Goal: Task Accomplishment & Management: Complete application form

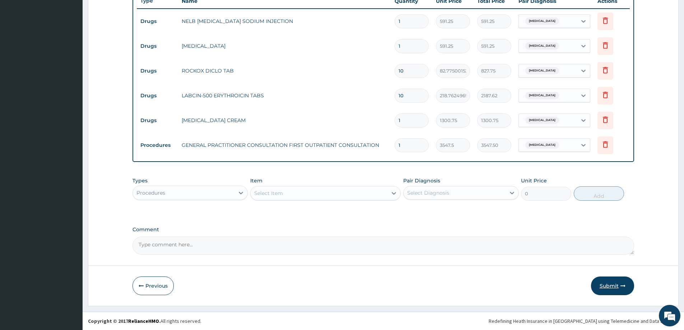
click at [617, 285] on button "Submit" at bounding box center [612, 286] width 43 height 19
click at [608, 285] on button "Submit" at bounding box center [612, 286] width 43 height 19
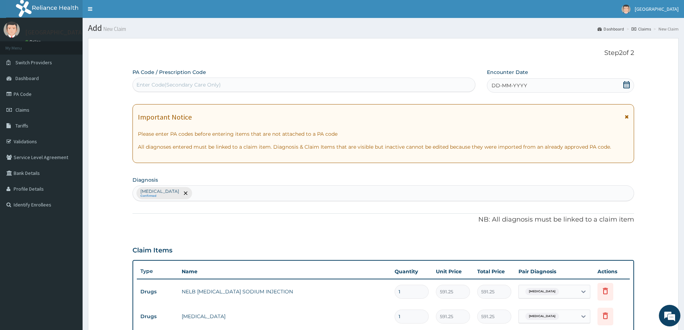
click at [509, 85] on span "DD-MM-YYYY" at bounding box center [510, 85] width 36 height 7
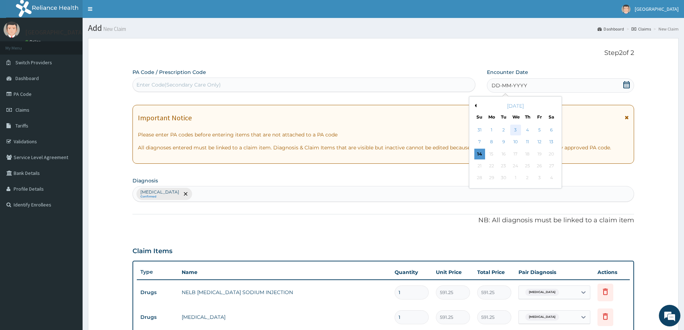
click at [519, 132] on div "3" at bounding box center [515, 130] width 11 height 11
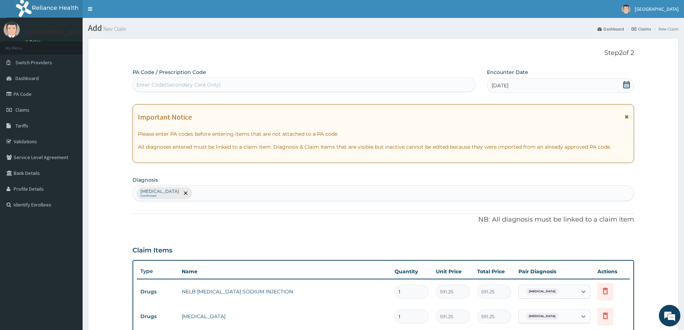
click at [498, 85] on span "03-09-2025" at bounding box center [500, 85] width 17 height 7
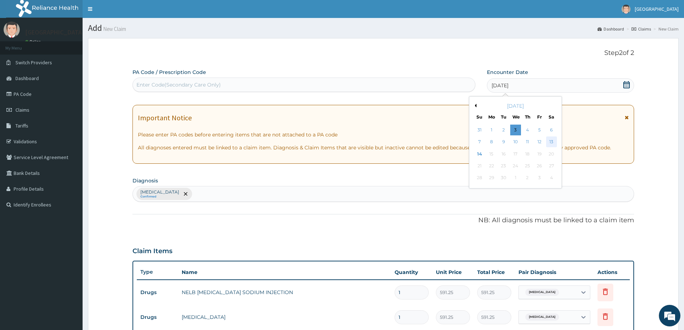
click at [553, 145] on div "13" at bounding box center [551, 142] width 11 height 11
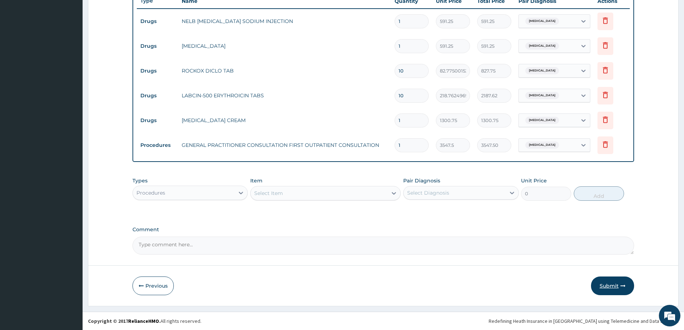
click at [616, 293] on button "Submit" at bounding box center [612, 286] width 43 height 19
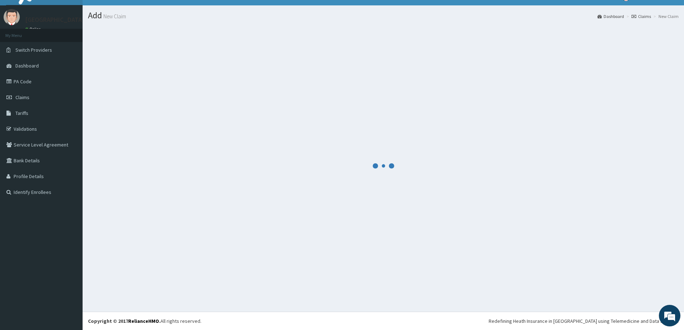
click at [31, 279] on aside "Micel Hospital Online My Menu Switch Providers Dashboard PA Code Claims Tariffs…" at bounding box center [41, 158] width 83 height 343
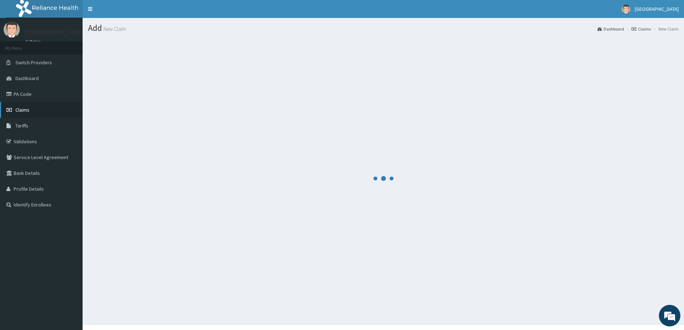
click at [34, 109] on link "Claims" at bounding box center [41, 110] width 83 height 16
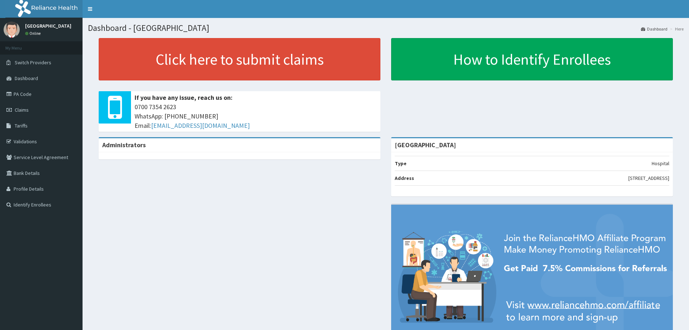
click at [15, 108] on span "Claims" at bounding box center [22, 110] width 14 height 6
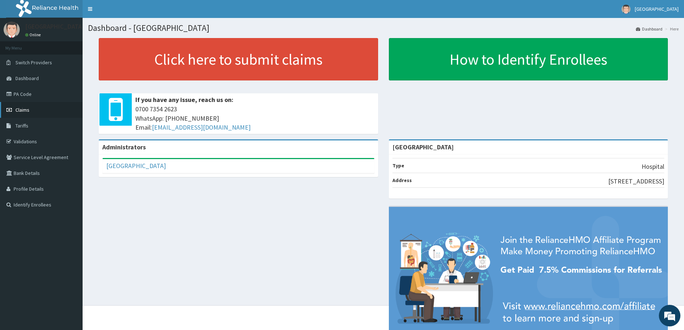
click at [15, 111] on link "Claims" at bounding box center [41, 110] width 83 height 16
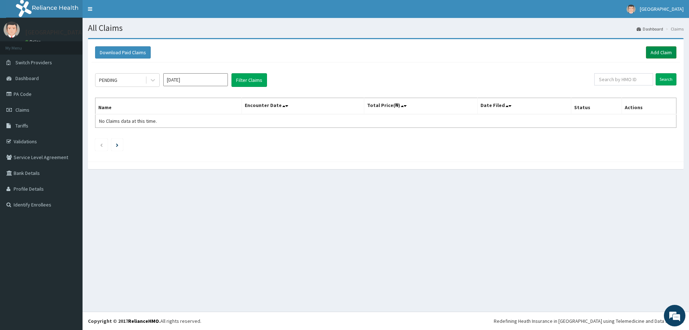
click at [663, 47] on link "Add Claim" at bounding box center [661, 52] width 31 height 12
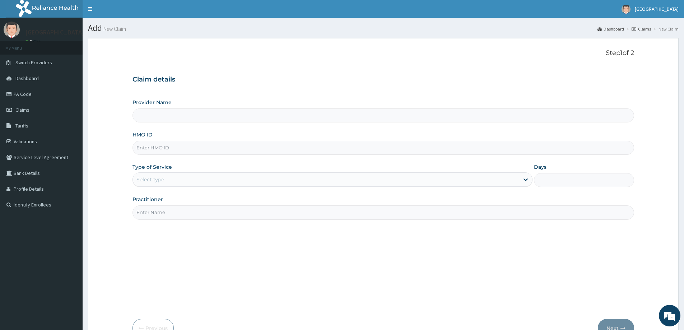
type input "[GEOGRAPHIC_DATA]"
click at [277, 152] on input "HMO ID" at bounding box center [384, 148] width 502 height 14
type input "PLL/10030/A"
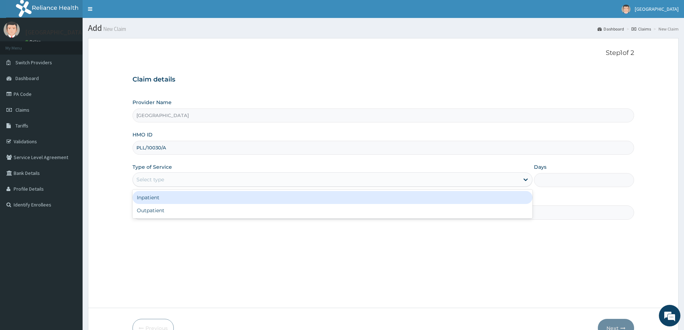
click at [181, 185] on div "Select type" at bounding box center [326, 179] width 386 height 11
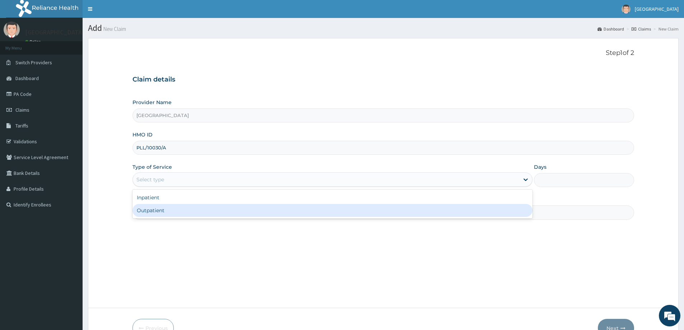
click at [170, 213] on div "Outpatient" at bounding box center [333, 210] width 400 height 13
type input "1"
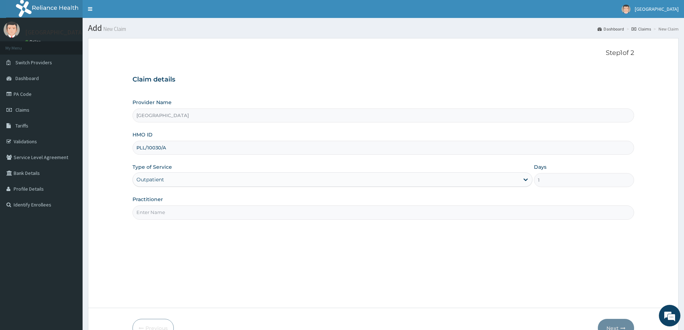
click at [172, 213] on input "Practitioner" at bounding box center [384, 212] width 502 height 14
type input "DR. OYEYEMI"
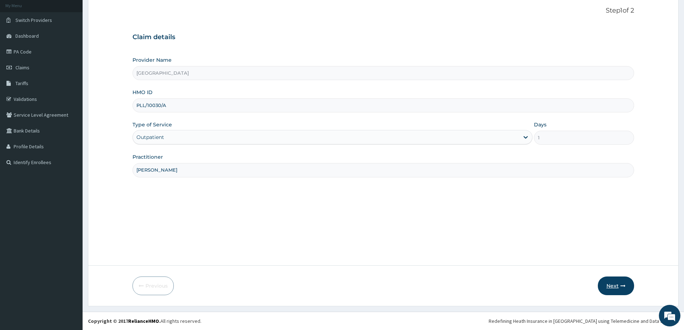
click at [605, 281] on button "Next" at bounding box center [616, 286] width 36 height 19
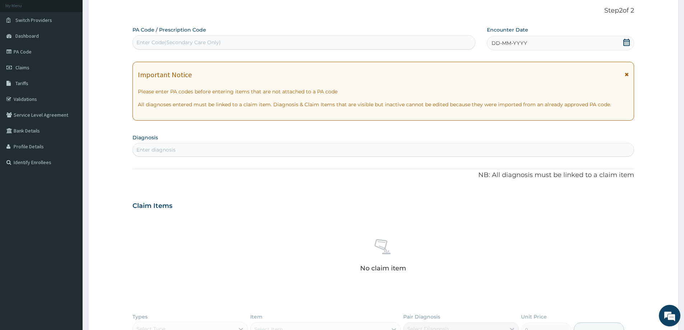
click at [312, 47] on div "Enter Code(Secondary Care Only)" at bounding box center [304, 42] width 342 height 11
type input "PA/5AFA4E"
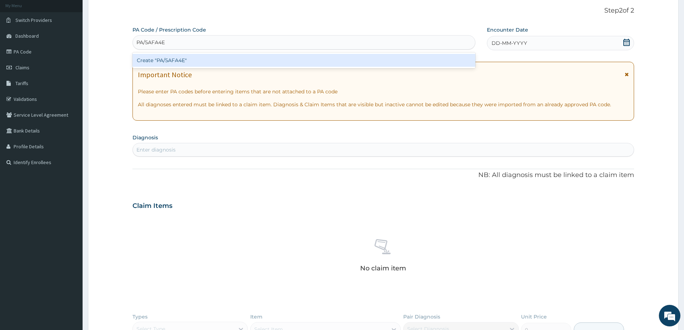
click at [347, 63] on div "Create "PA/5AFA4E"" at bounding box center [304, 60] width 343 height 13
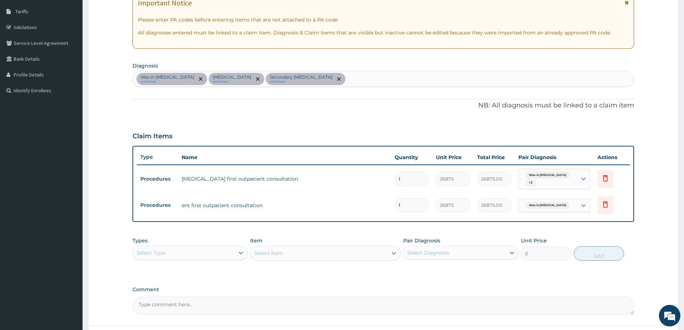
scroll to position [171, 0]
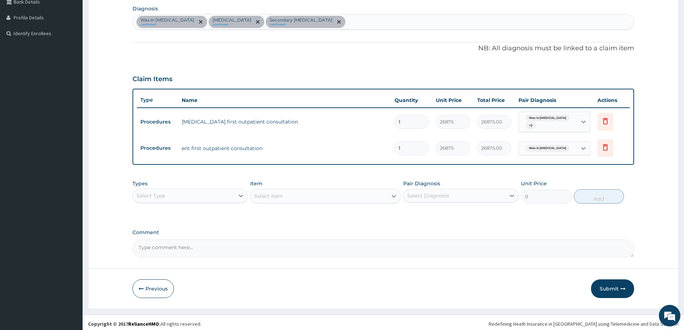
click at [202, 194] on div "Select Type" at bounding box center [184, 195] width 102 height 11
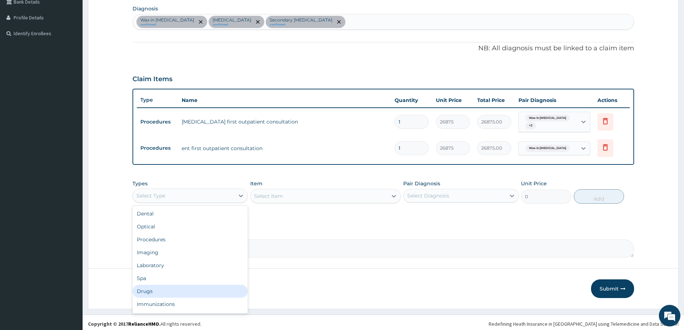
click at [184, 293] on div "Drugs" at bounding box center [190, 291] width 115 height 13
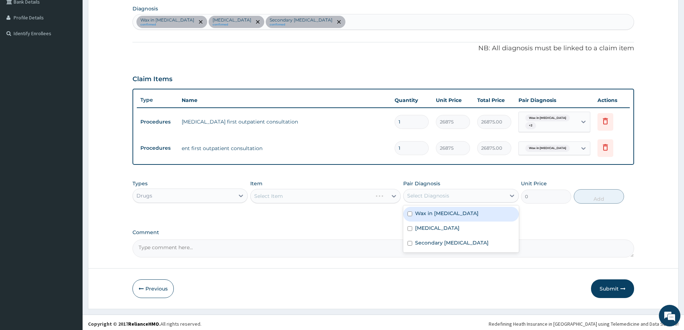
click at [429, 192] on div "Select Diagnosis" at bounding box center [428, 195] width 42 height 7
click at [425, 227] on label "Otitis media" at bounding box center [437, 227] width 45 height 7
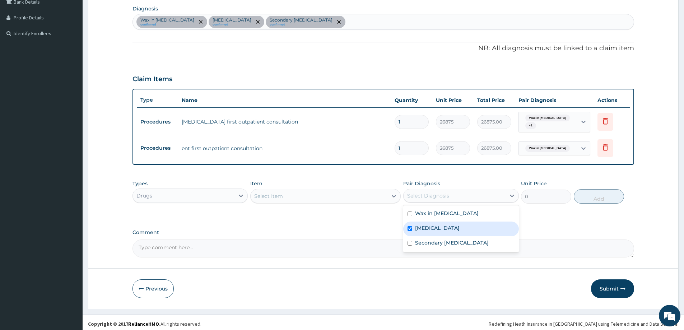
checkbox input "true"
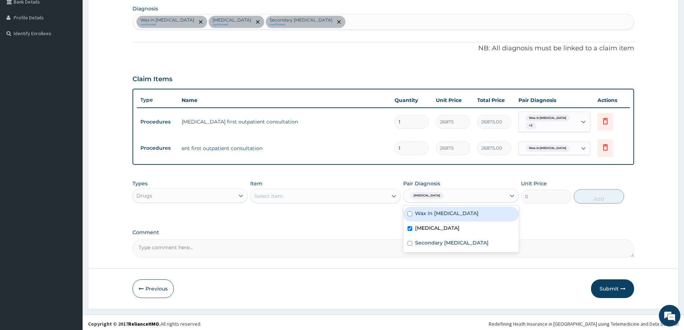
click at [422, 216] on div "Wax in ear canal" at bounding box center [460, 214] width 115 height 15
checkbox input "true"
click at [288, 190] on div "Select Item" at bounding box center [319, 195] width 137 height 11
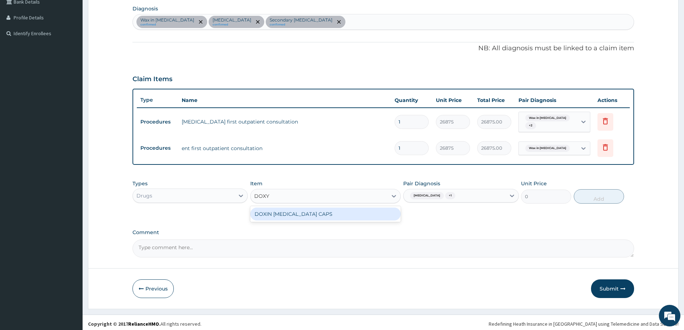
type input "DOXYC"
click at [313, 216] on div "DOXIN DOXYCYCLINE CAPS" at bounding box center [325, 214] width 150 height 13
type input "59.125"
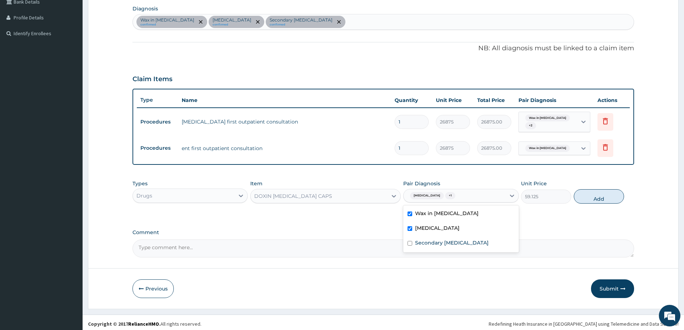
click at [430, 190] on div "Otitis media + 1" at bounding box center [455, 196] width 102 height 12
click at [429, 245] on div "Secondary hyperthyroidism" at bounding box center [460, 243] width 115 height 15
checkbox input "true"
click at [601, 191] on button "Add" at bounding box center [599, 196] width 50 height 14
type input "0"
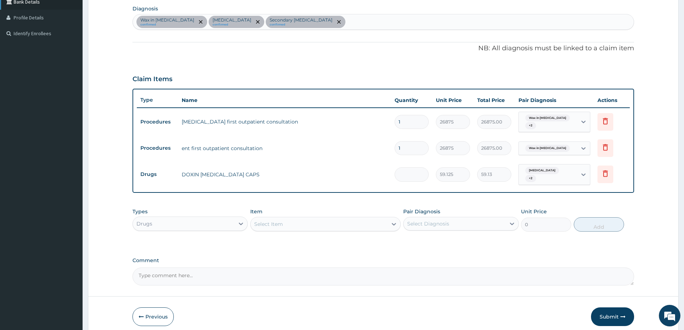
type input "0.00"
type input "6"
type input "354.75"
type input "60"
type input "3547.50"
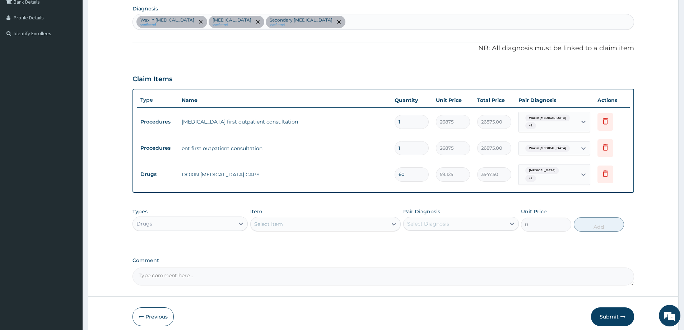
type input "60"
click at [285, 208] on div "Item Select Item" at bounding box center [325, 220] width 150 height 24
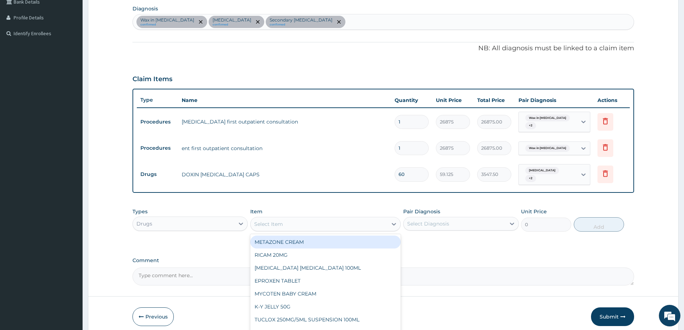
click at [283, 220] on div "Select Item" at bounding box center [268, 223] width 29 height 7
type input "CEFU"
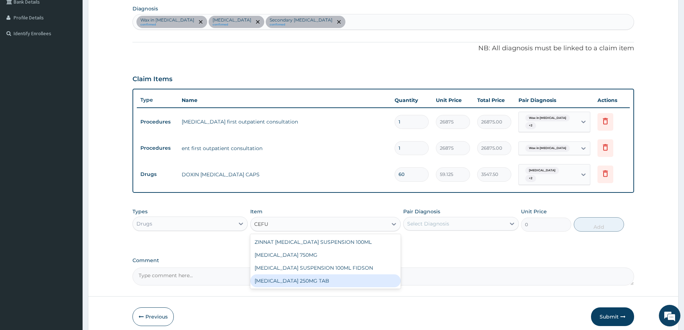
click at [313, 274] on div "CEFUROXIME 250MG TAB" at bounding box center [325, 280] width 150 height 13
type input "300"
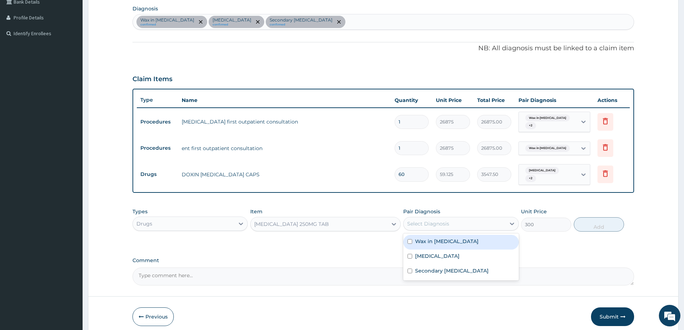
click at [433, 220] on div "Select Diagnosis" at bounding box center [428, 223] width 42 height 7
click at [436, 238] on label "Wax in ear canal" at bounding box center [447, 241] width 64 height 7
checkbox input "true"
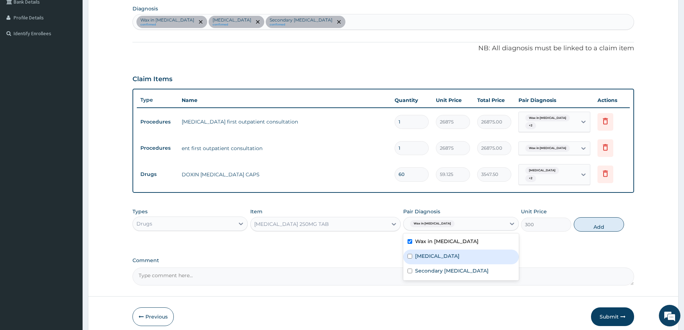
click at [436, 256] on div "Otitis media" at bounding box center [460, 257] width 115 height 15
checkbox input "true"
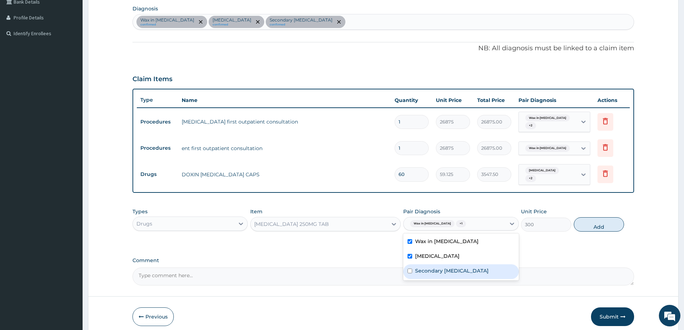
click at [433, 267] on label "Secondary hyperthyroidism" at bounding box center [452, 270] width 74 height 7
checkbox input "true"
click at [589, 217] on button "Add" at bounding box center [599, 224] width 50 height 14
type input "0"
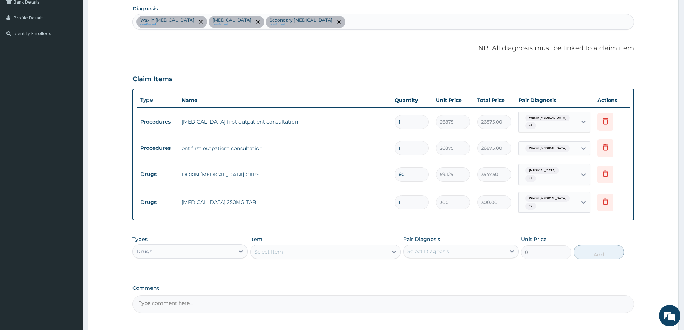
type input "0.00"
type input "2"
type input "600.00"
type input "20"
type input "6000.00"
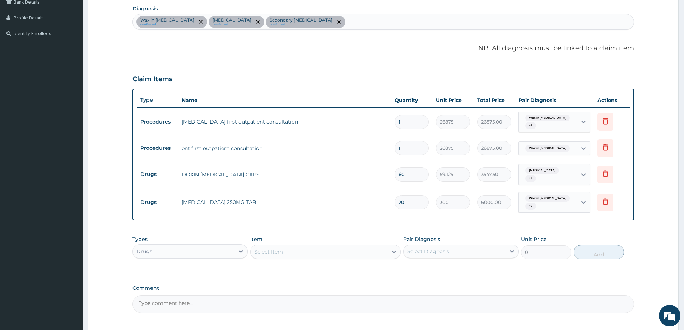
type input "2"
type input "600.00"
type input "0.00"
type input "1"
type input "300.00"
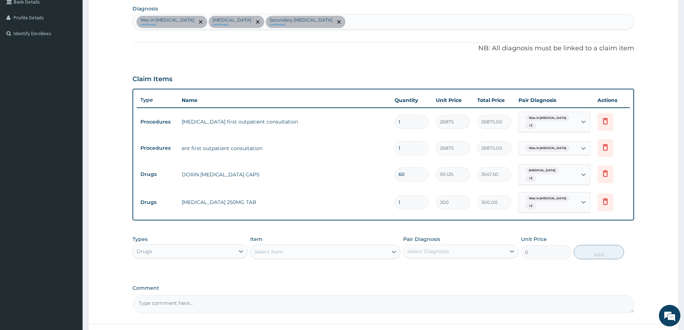
type input "10"
type input "3000.00"
type input "10"
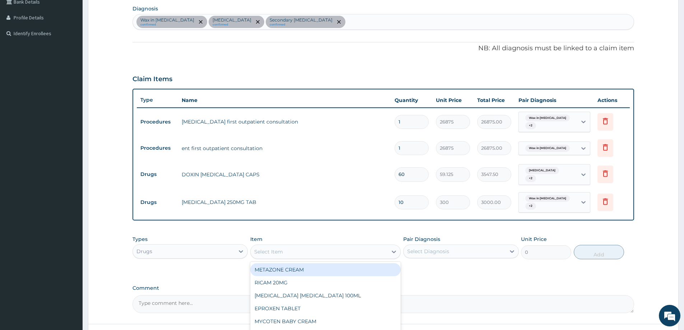
click at [279, 248] on div "Select Item" at bounding box center [268, 251] width 29 height 7
type input "LORA"
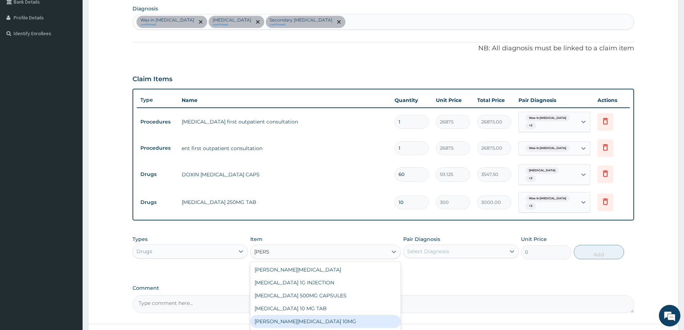
click at [324, 315] on div "LORATYN LORATADINE 10MG" at bounding box center [325, 321] width 150 height 13
type input "88.6875"
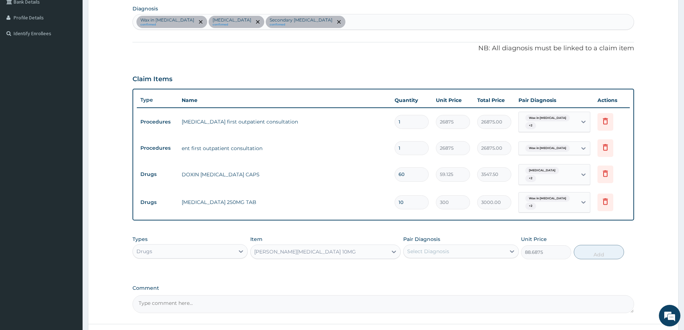
click at [449, 236] on div "Pair Diagnosis Select Diagnosis" at bounding box center [460, 248] width 115 height 24
click at [438, 248] on div "Select Diagnosis" at bounding box center [428, 251] width 42 height 7
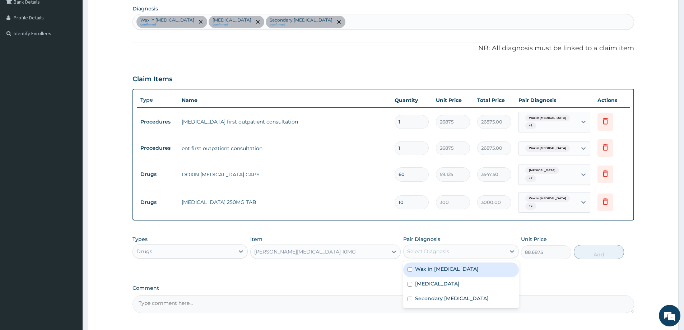
click at [426, 264] on div "Wax in ear canal" at bounding box center [460, 270] width 115 height 15
checkbox input "true"
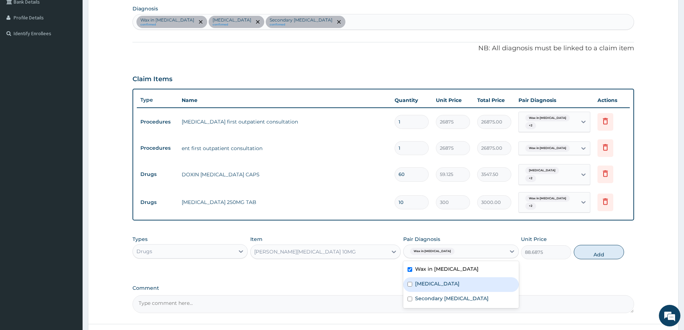
click at [423, 280] on label "Otitis media" at bounding box center [437, 283] width 45 height 7
checkbox input "true"
click at [600, 245] on button "Add" at bounding box center [599, 252] width 50 height 14
type input "0"
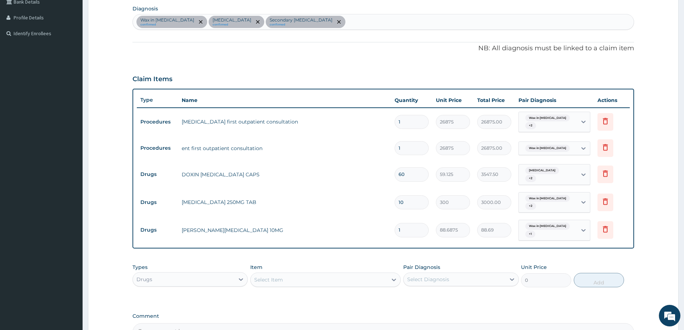
type input "10"
type input "886.88"
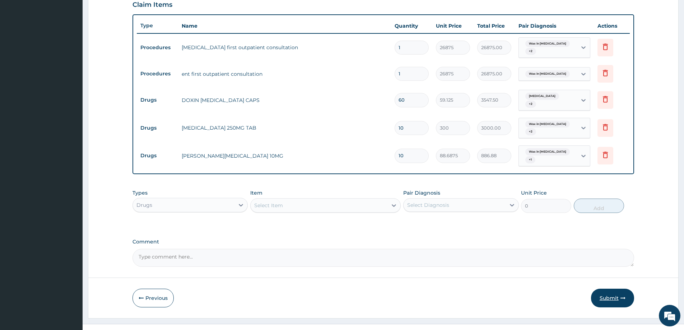
type input "10"
click at [600, 289] on button "Submit" at bounding box center [612, 298] width 43 height 19
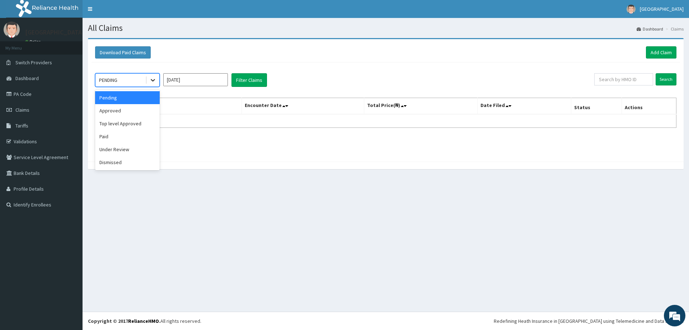
click at [155, 75] on div at bounding box center [153, 80] width 13 height 13
click at [130, 147] on div "Under Review" at bounding box center [127, 149] width 65 height 13
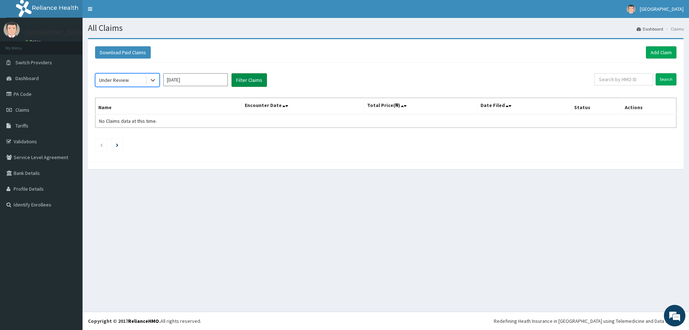
click at [257, 74] on button "Filter Claims" at bounding box center [250, 80] width 36 height 14
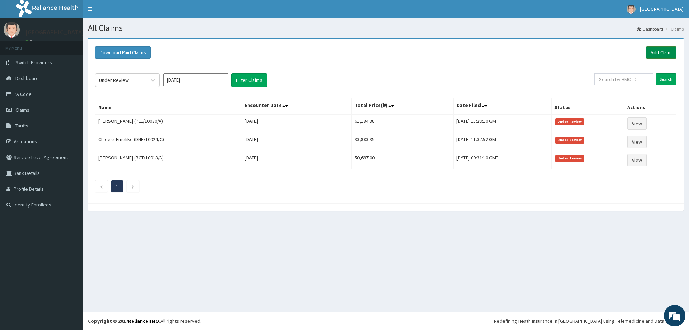
click at [671, 46] on link "Add Claim" at bounding box center [661, 52] width 31 height 12
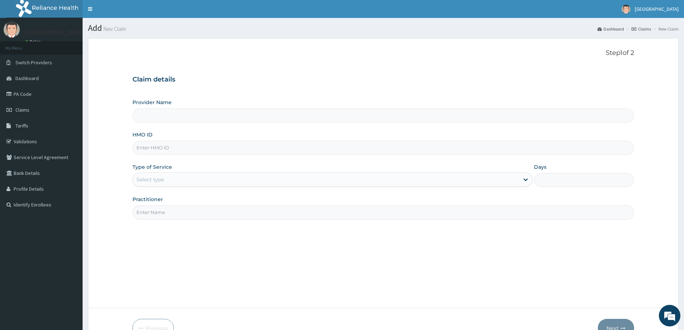
type input "[GEOGRAPHIC_DATA]"
click at [201, 162] on div "Provider Name Micel Hospital HMO ID Type of Service Select type Days Practition…" at bounding box center [384, 159] width 502 height 121
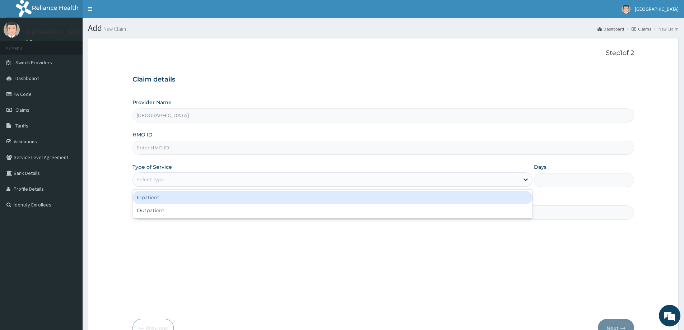
click at [194, 180] on div "Select type" at bounding box center [326, 179] width 386 height 11
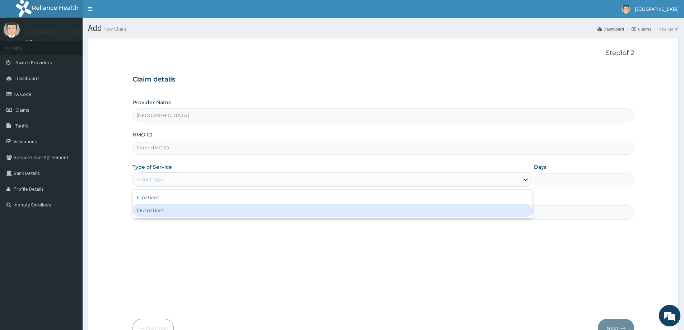
click at [175, 215] on div "Outpatient" at bounding box center [333, 210] width 400 height 13
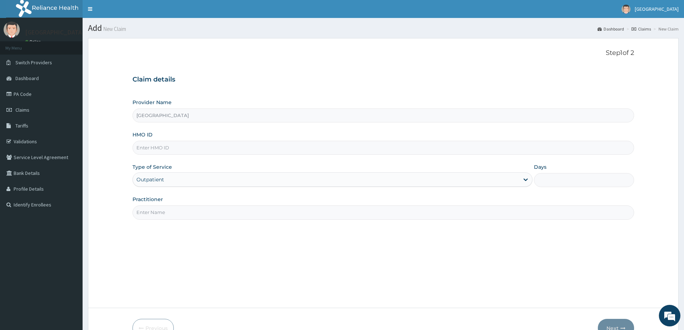
type input "1"
click at [171, 212] on input "Practitioner" at bounding box center [384, 212] width 502 height 14
type input "DR JONATHAN"
click at [169, 150] on input "HMO ID" at bounding box center [384, 148] width 502 height 14
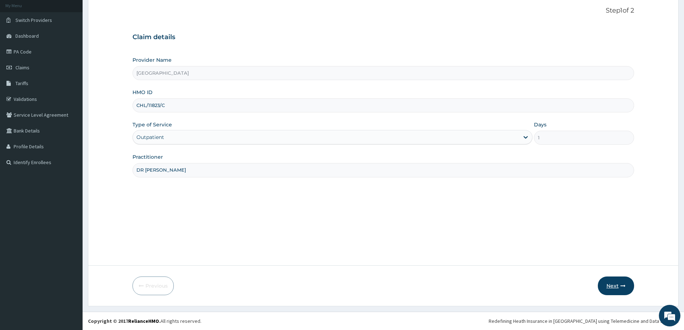
type input "CHL/11823/C"
click at [604, 283] on button "Next" at bounding box center [616, 286] width 36 height 19
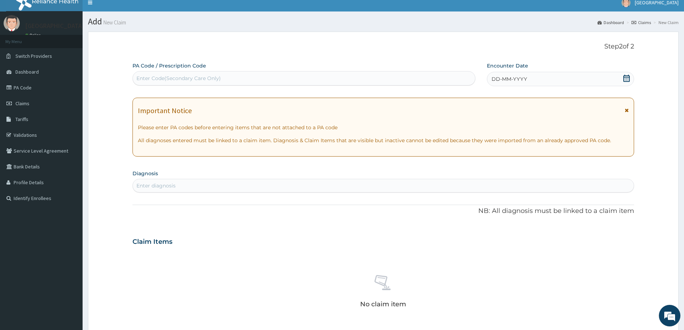
scroll to position [0, 0]
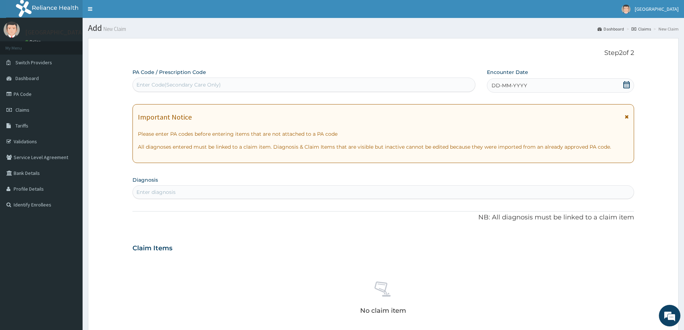
click at [497, 87] on span "DD-MM-YYYY" at bounding box center [510, 85] width 36 height 7
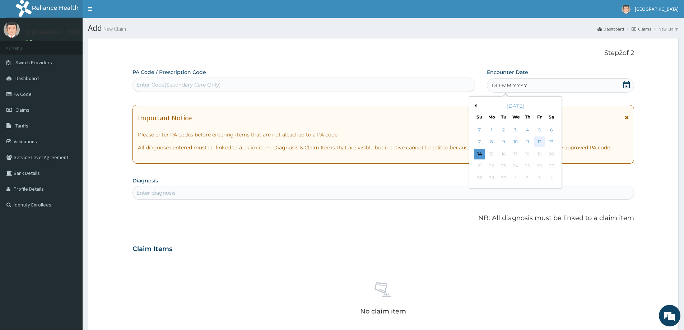
click at [540, 146] on div "12" at bounding box center [539, 142] width 11 height 11
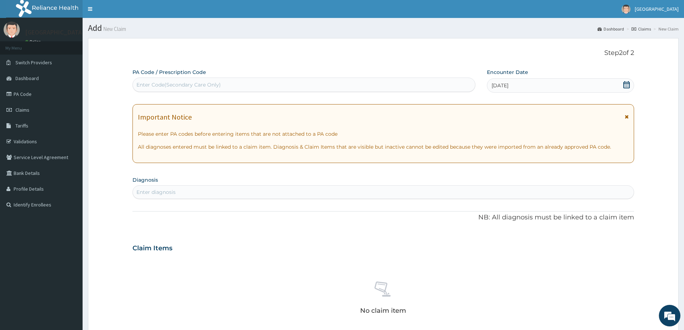
click at [197, 196] on div "Enter diagnosis" at bounding box center [383, 191] width 501 height 11
type input "PWOUND"
click at [142, 185] on section "Diagnosis Enter diagnosis" at bounding box center [384, 187] width 502 height 24
click at [139, 195] on div "Enter diagnosis" at bounding box center [155, 192] width 39 height 7
type input "W"
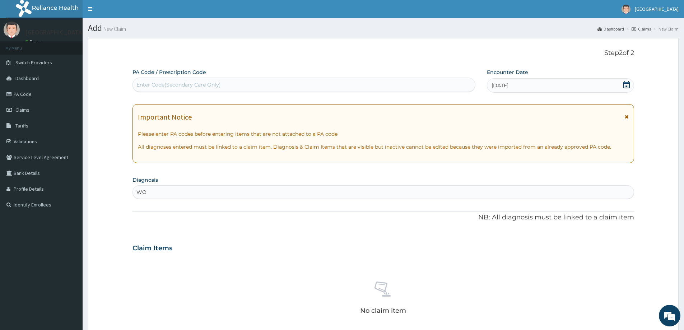
type input "W"
type input "DRESSING WOUND"
click at [213, 196] on div "DRESSING WOUND" at bounding box center [383, 191] width 501 height 11
click at [216, 190] on div "Enter diagnosis" at bounding box center [383, 191] width 501 height 11
type input "H"
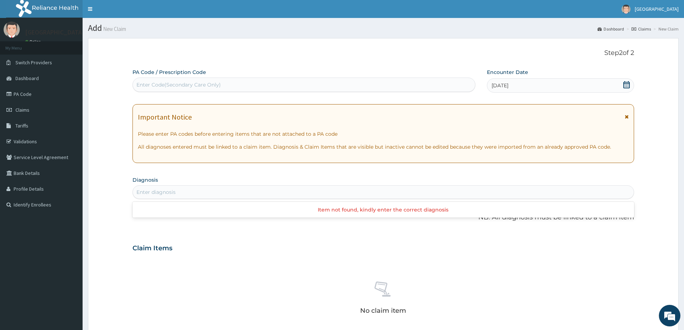
click at [187, 194] on div "Enter diagnosis" at bounding box center [383, 191] width 501 height 11
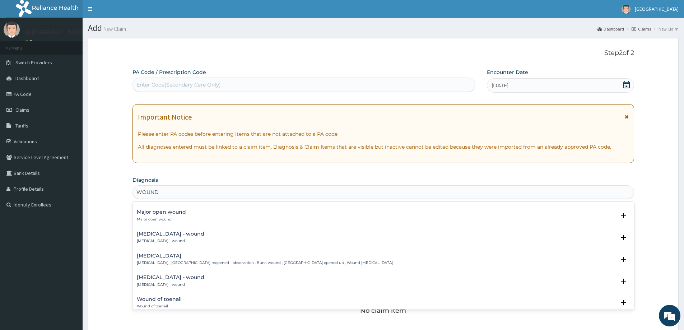
scroll to position [985, 0]
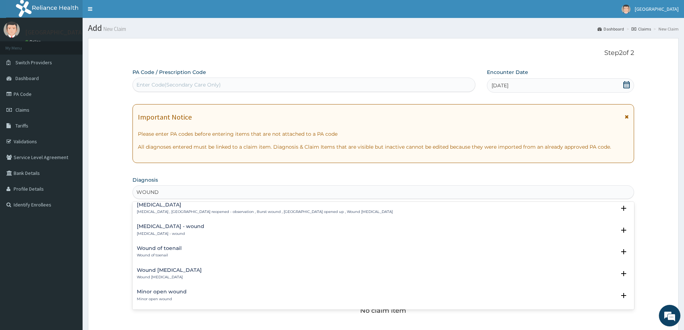
type input "WOUND"
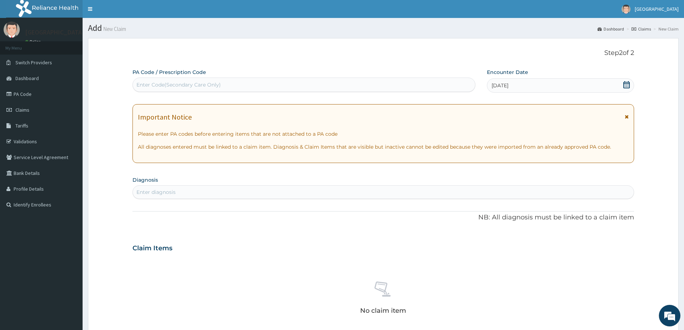
drag, startPoint x: 335, startPoint y: 3, endPoint x: 570, endPoint y: 195, distance: 303.9
click at [570, 195] on div "Enter diagnosis" at bounding box center [383, 191] width 501 height 11
type input "WOUND"
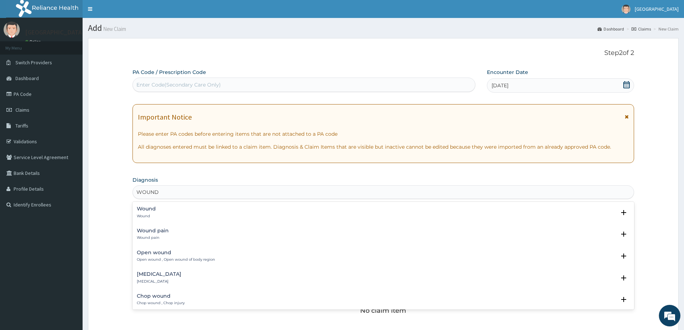
click at [195, 213] on div "Wound Wound" at bounding box center [383, 212] width 493 height 13
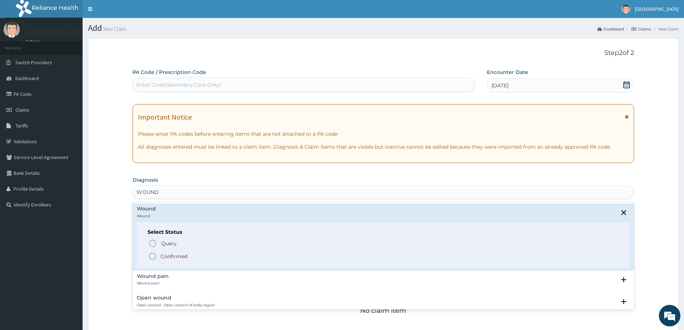
click at [194, 254] on span "Confirmed" at bounding box center [383, 256] width 471 height 9
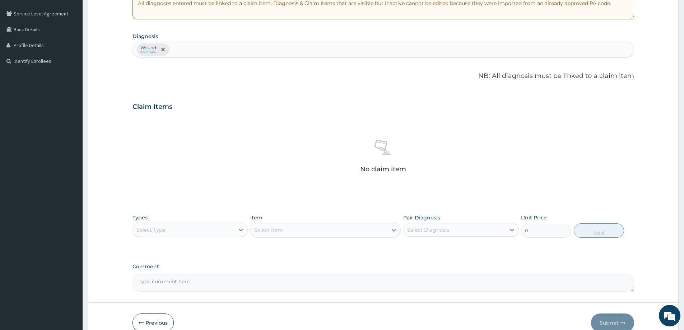
scroll to position [181, 0]
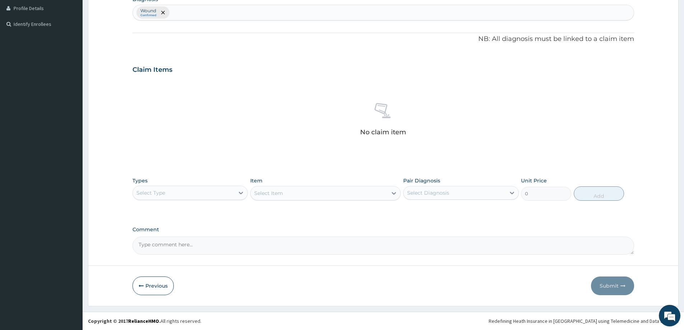
click at [191, 191] on div "Select Type" at bounding box center [184, 192] width 102 height 11
click at [200, 238] on div "Procedures" at bounding box center [190, 236] width 115 height 13
click at [434, 195] on div "Select Diagnosis" at bounding box center [428, 192] width 42 height 7
click at [423, 218] on div "Wound" at bounding box center [460, 211] width 115 height 15
checkbox input "true"
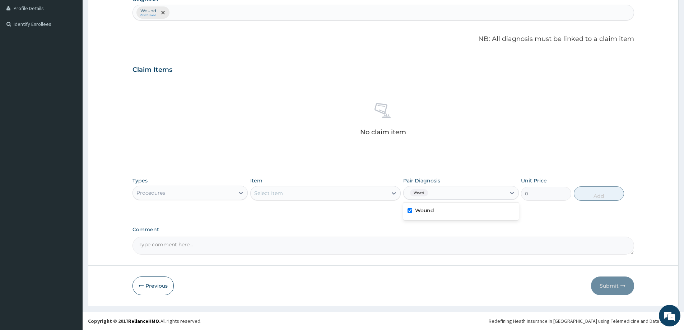
click at [349, 192] on div "Select Item" at bounding box center [319, 192] width 137 height 11
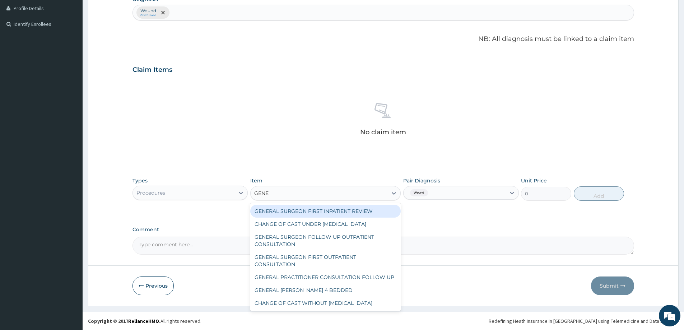
type input "GENER"
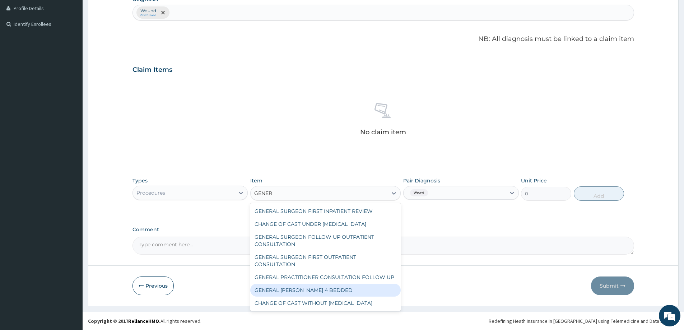
scroll to position [88, 0]
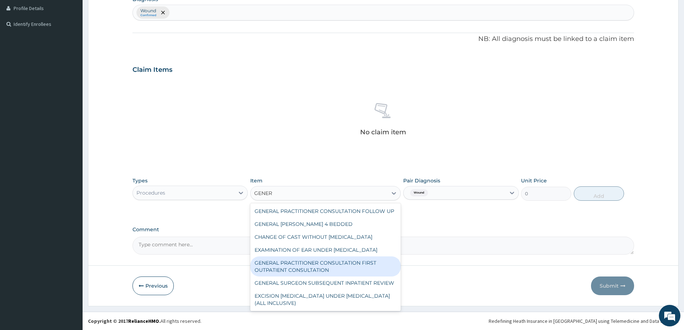
click at [316, 256] on div "GENERAL PRACTITIONER CONSULTATION FIRST OUTPATIENT CONSULTATION" at bounding box center [325, 266] width 150 height 20
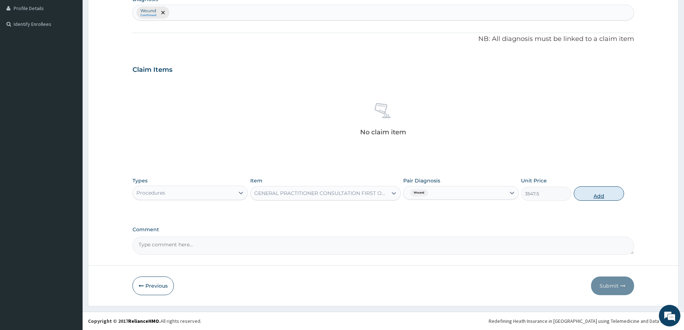
click at [604, 191] on button "Add" at bounding box center [599, 193] width 50 height 14
type input "0"
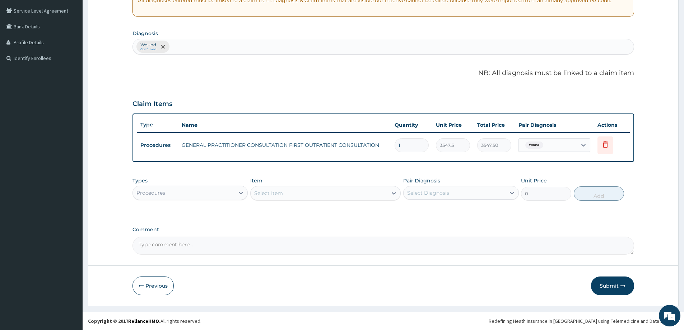
click at [269, 187] on div "Select Item" at bounding box center [319, 192] width 137 height 11
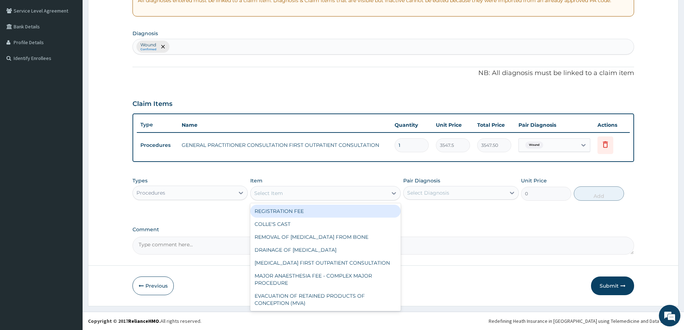
click at [266, 191] on div "Select Item" at bounding box center [268, 193] width 29 height 7
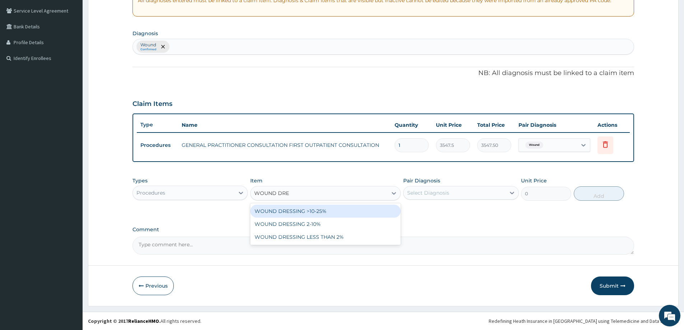
type input "WOUND DRES"
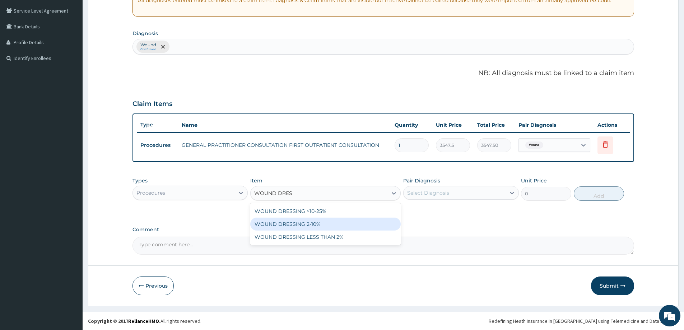
click at [295, 226] on div "WOUND DRESSING 2-10%" at bounding box center [325, 224] width 150 height 13
type input "3762.5"
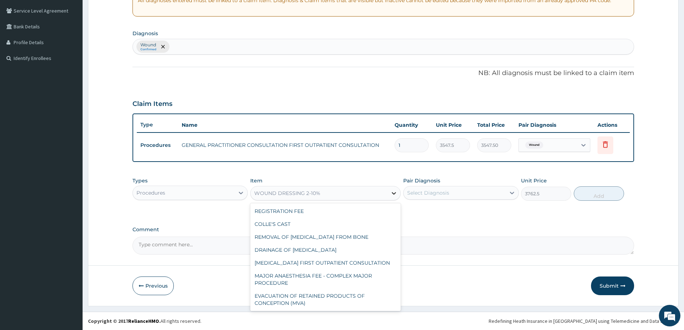
click at [389, 192] on div at bounding box center [393, 193] width 13 height 13
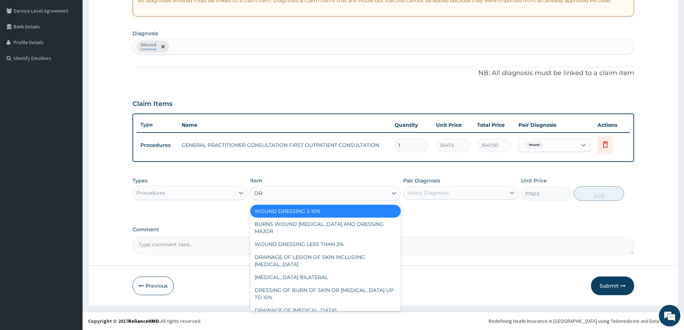
scroll to position [47, 0]
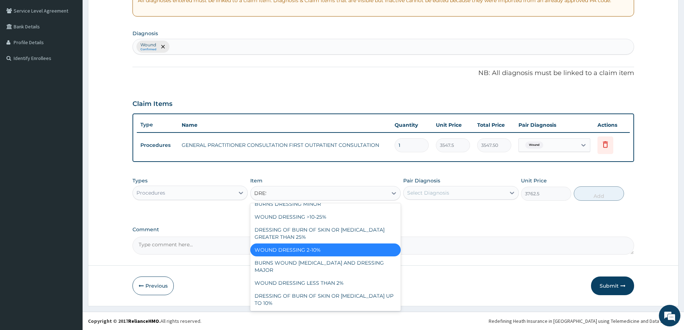
type input "DRESS"
click at [316, 219] on div "WOUND DRESSING >10-25%" at bounding box center [325, 216] width 150 height 13
type input "5375"
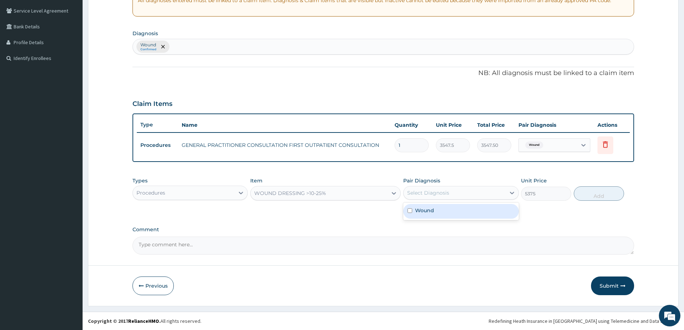
click at [493, 189] on div "Select Diagnosis" at bounding box center [455, 192] width 102 height 11
click at [472, 217] on div "Wound" at bounding box center [460, 211] width 115 height 15
checkbox input "true"
click at [587, 190] on button "Add" at bounding box center [599, 193] width 50 height 14
type input "0"
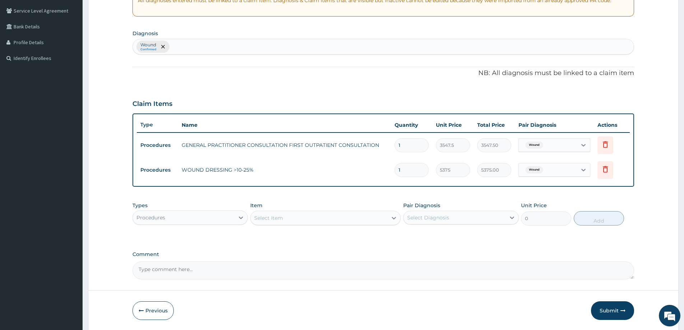
scroll to position [171, 0]
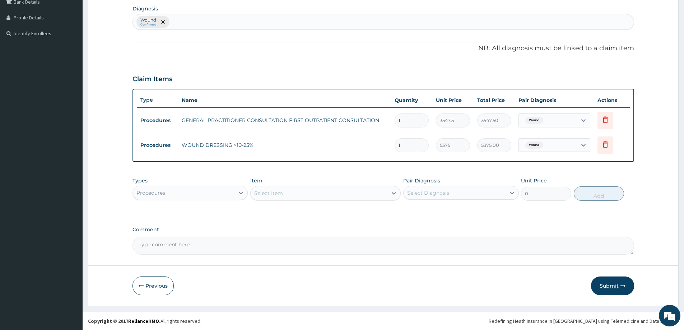
click at [618, 291] on button "Submit" at bounding box center [612, 286] width 43 height 19
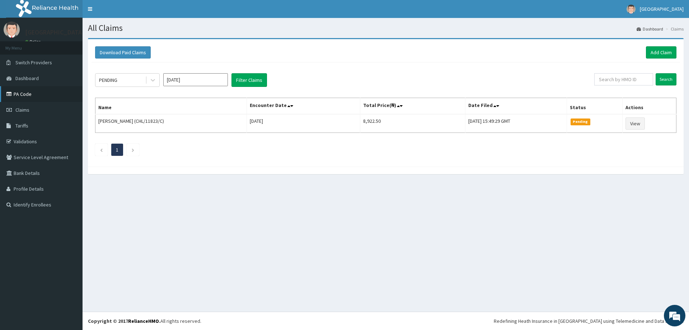
click at [18, 96] on link "PA Code" at bounding box center [41, 94] width 83 height 16
